Goal: Navigation & Orientation: Go to known website

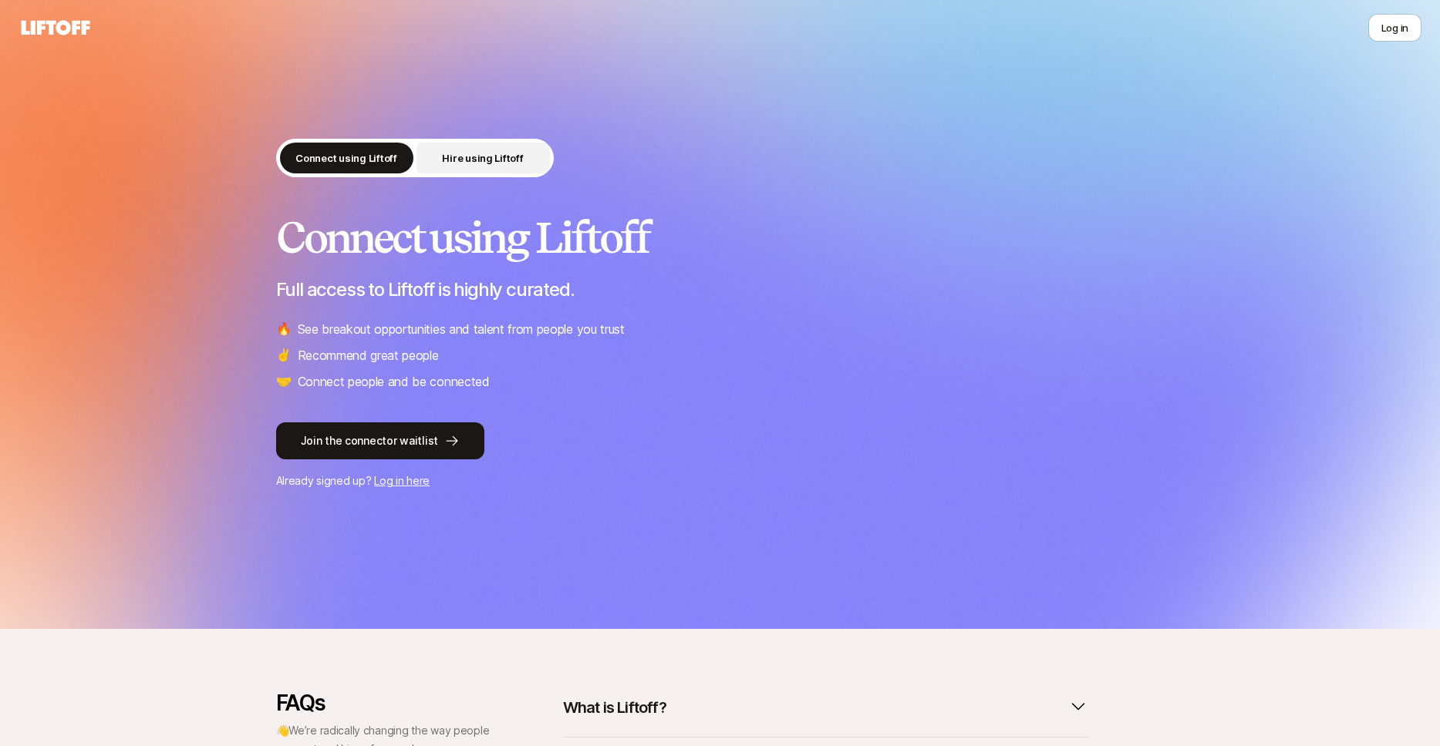
click at [518, 167] on button "Hire using Liftoff" at bounding box center [482, 158] width 133 height 31
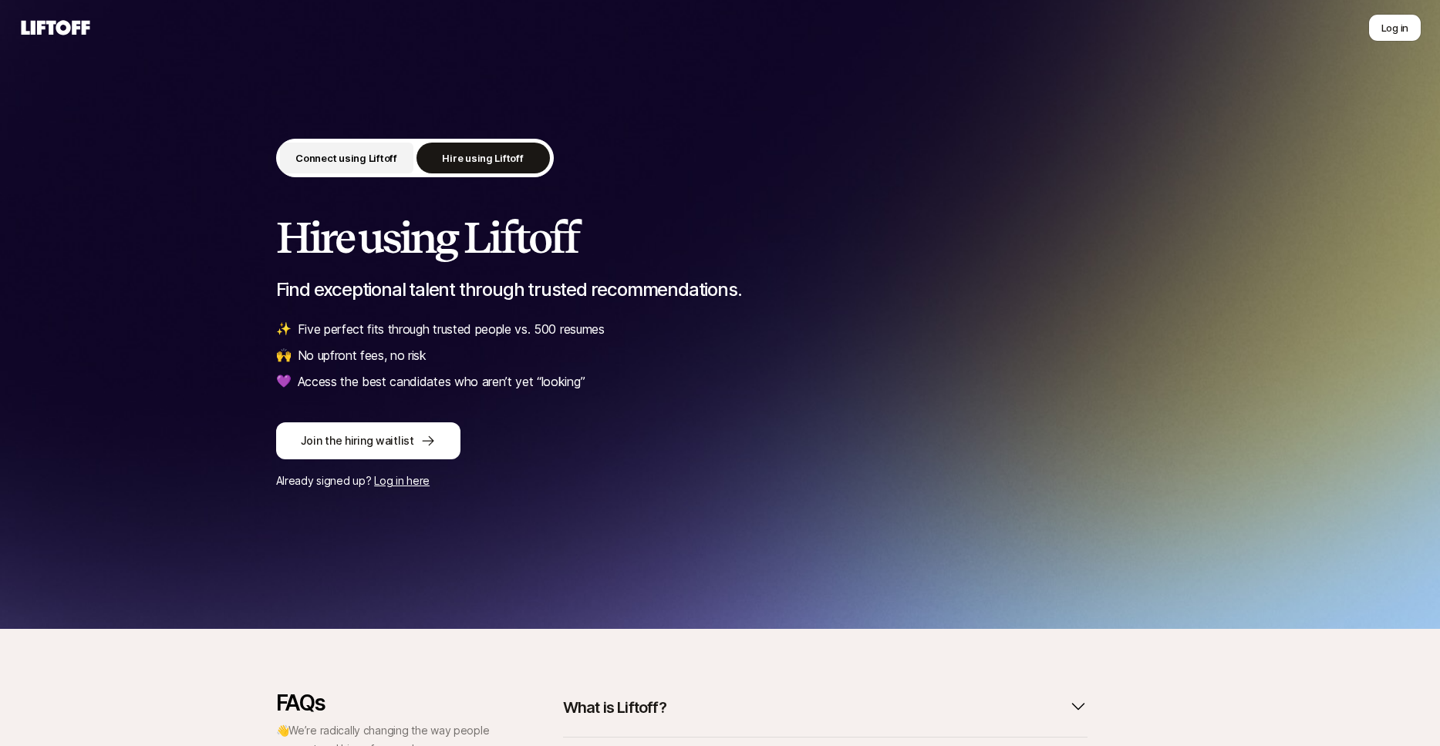
click at [372, 157] on p "Connect using Liftoff" at bounding box center [346, 157] width 102 height 15
